Goal: Find contact information: Find contact information

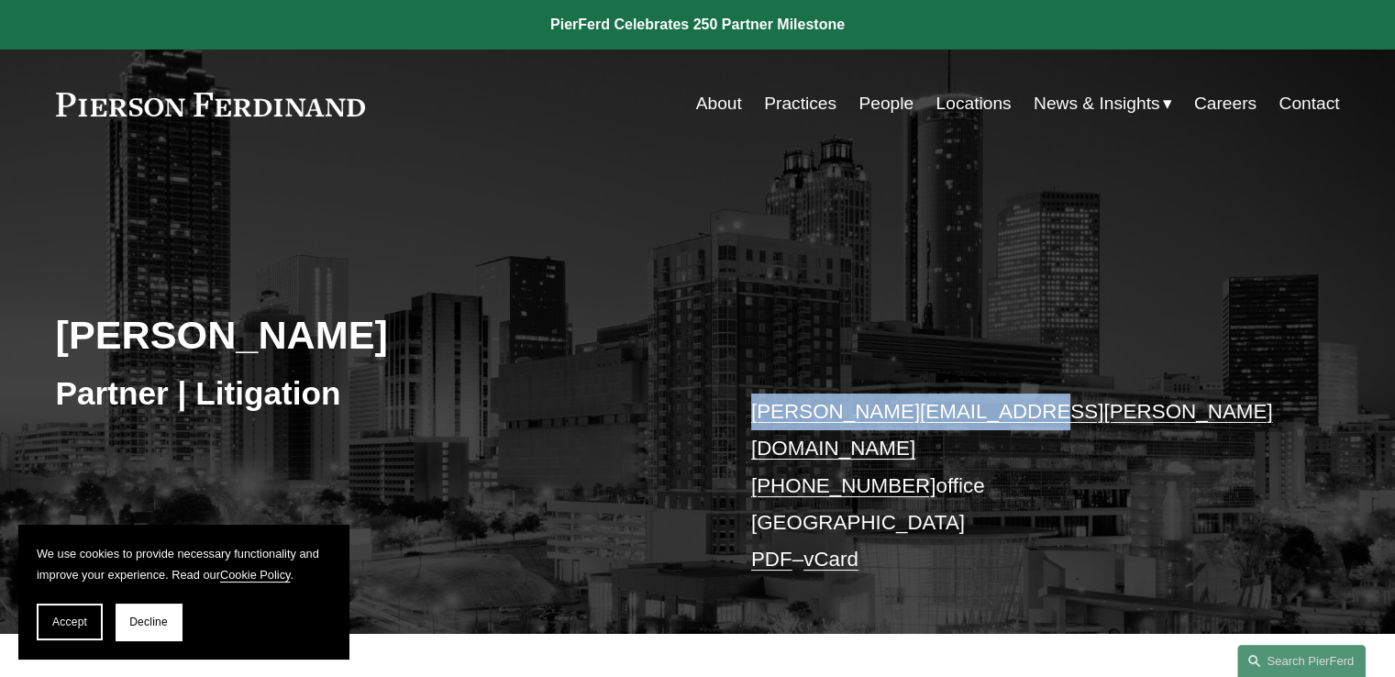
drag, startPoint x: 747, startPoint y: 410, endPoint x: 1002, endPoint y: 423, distance: 256.2
click at [1002, 423] on div "David L. Pardue Partner | Litigation david.pardue@pierferd.com +1.678.214.3293 …" at bounding box center [697, 416] width 1395 height 433
copy link "david.pardue@pierferd.com"
click at [873, 104] on link "People" at bounding box center [885, 103] width 55 height 35
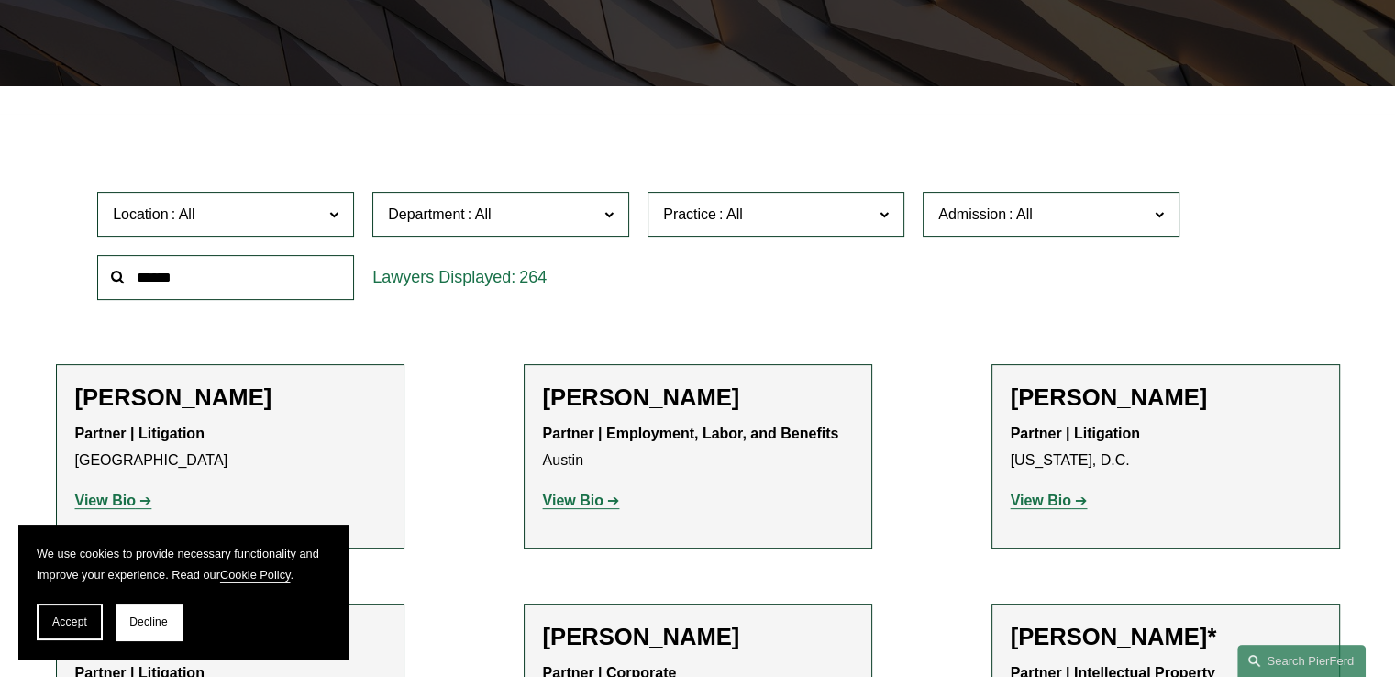
scroll to position [459, 0]
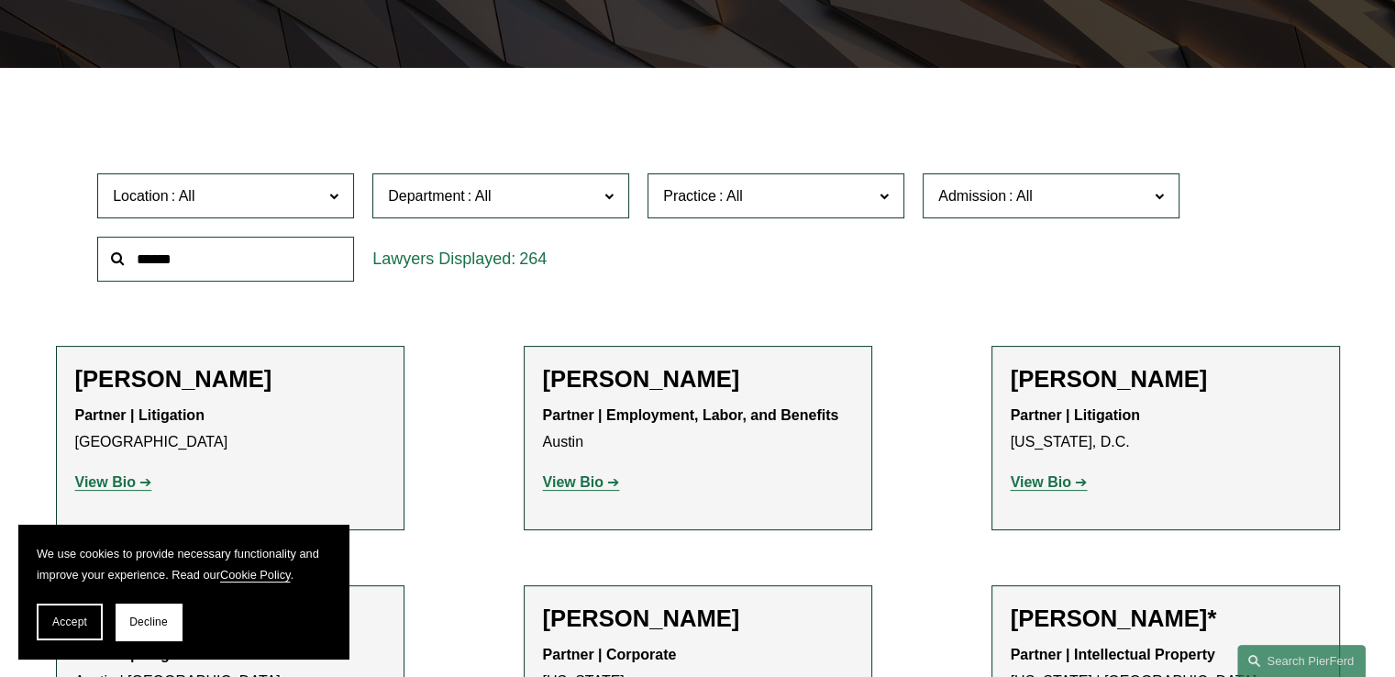
click at [229, 266] on input "text" at bounding box center [225, 259] width 257 height 45
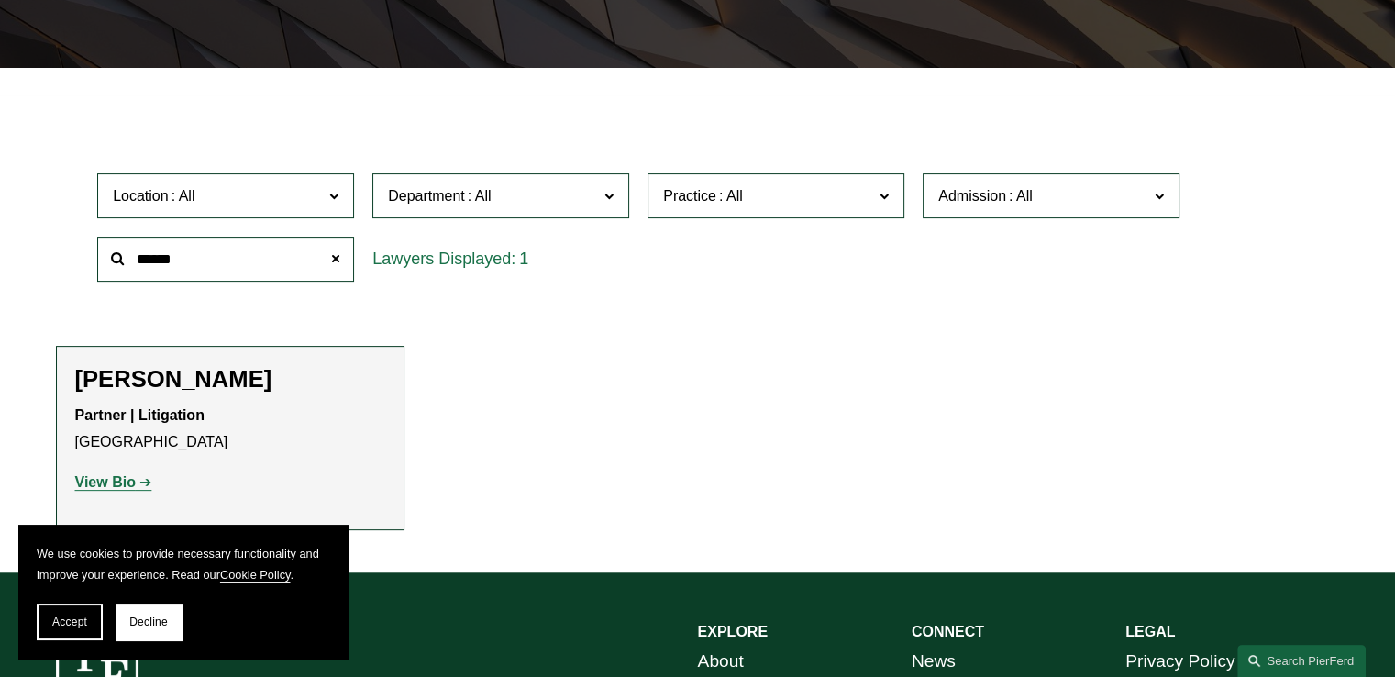
type input "******"
click at [124, 485] on strong "View Bio" at bounding box center [105, 482] width 61 height 16
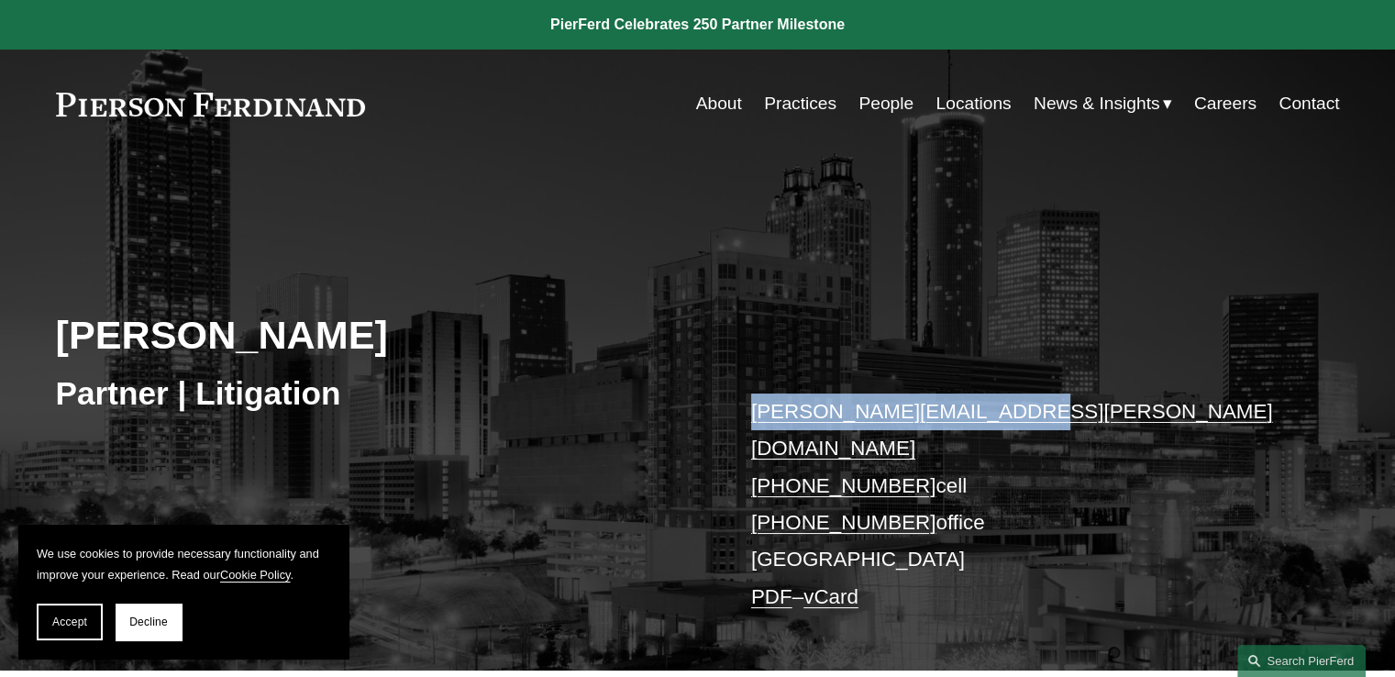
drag, startPoint x: 991, startPoint y: 410, endPoint x: 748, endPoint y: 410, distance: 243.0
click at [748, 410] on div "Brian D. Stoltz Partner | Litigation brian.stoltz@pierferd.com +1.404.210.2312 …" at bounding box center [697, 435] width 1395 height 471
copy link "brian.stoltz@pierferd.com"
